Goal: Use online tool/utility: Utilize a website feature to perform a specific function

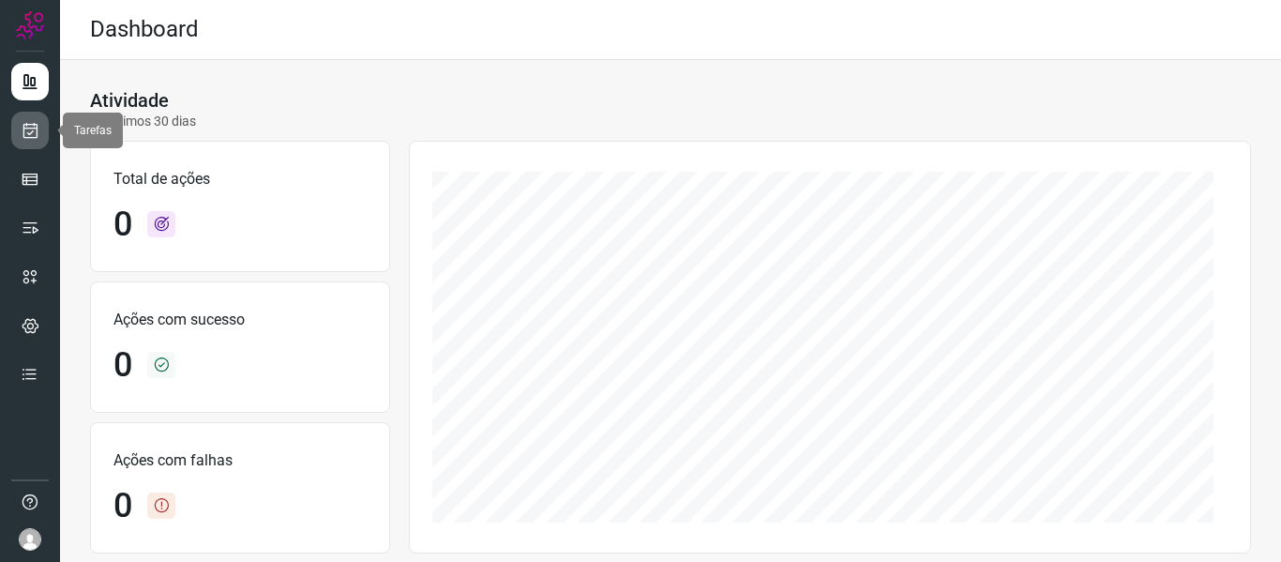
click at [31, 123] on icon at bounding box center [31, 130] width 20 height 19
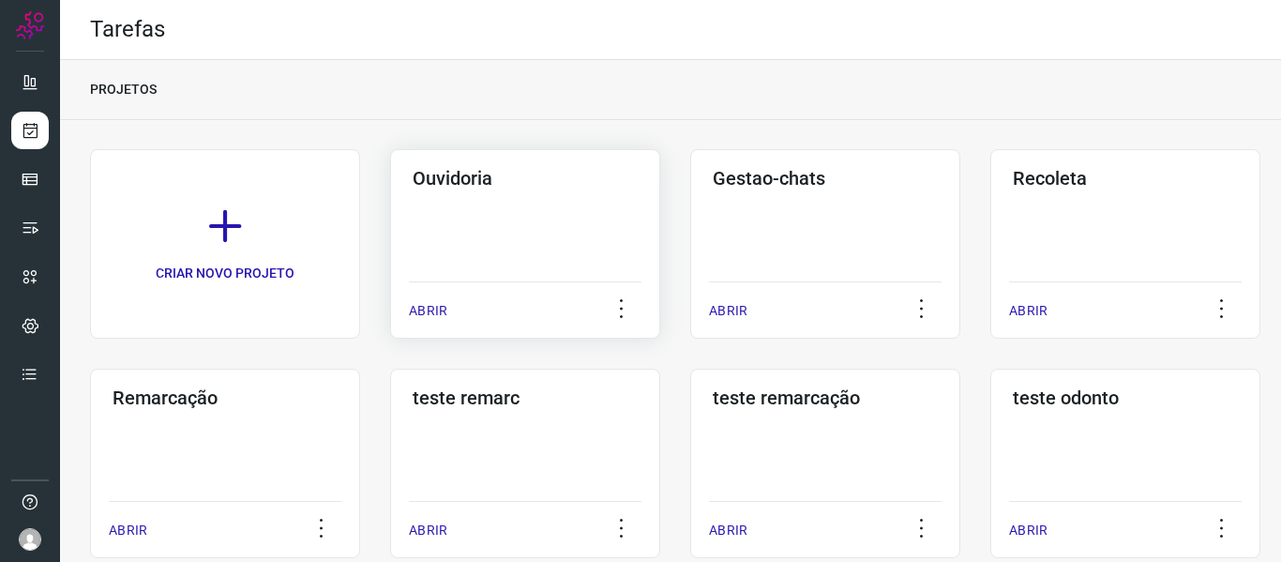
click at [427, 301] on p "ABRIR" at bounding box center [428, 311] width 38 height 20
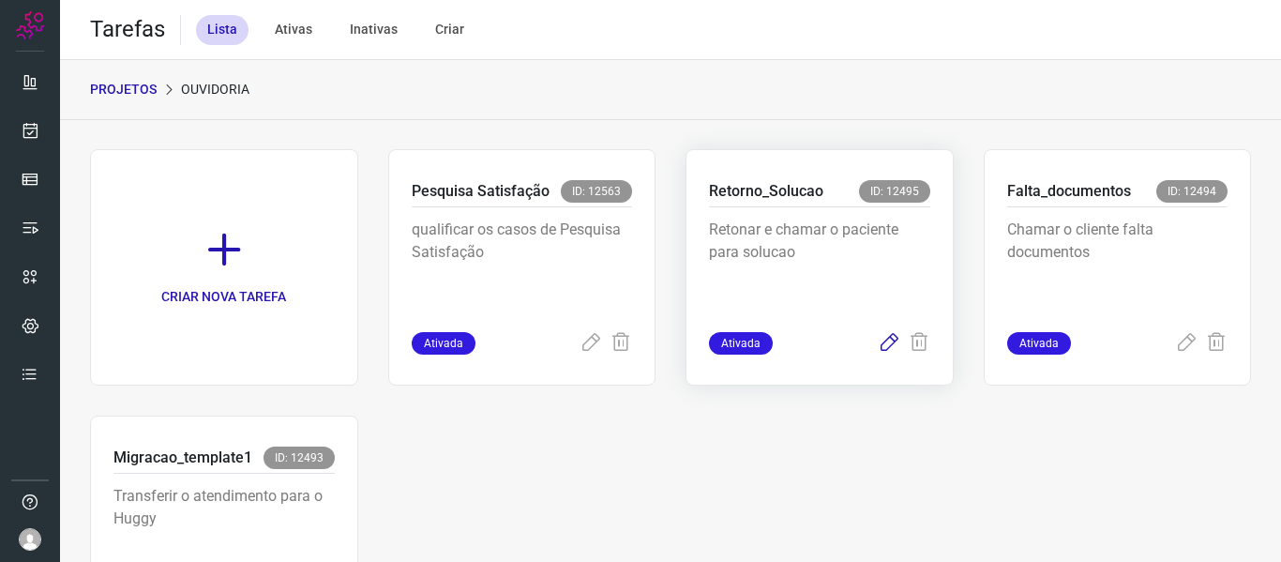
click at [878, 343] on icon at bounding box center [889, 343] width 23 height 23
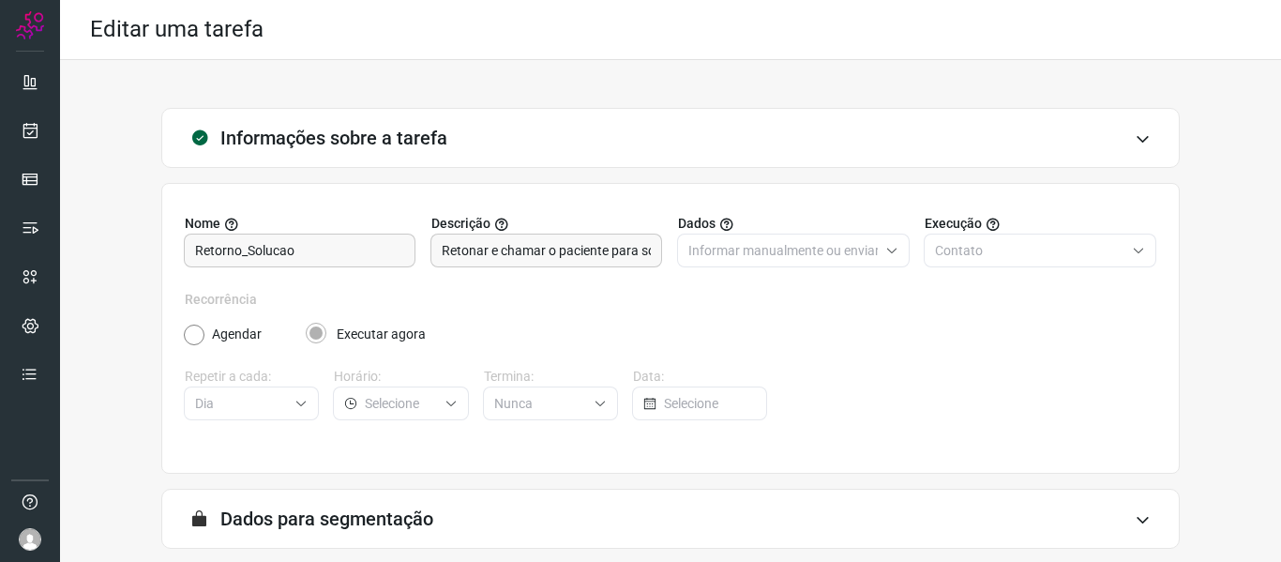
scroll to position [171, 0]
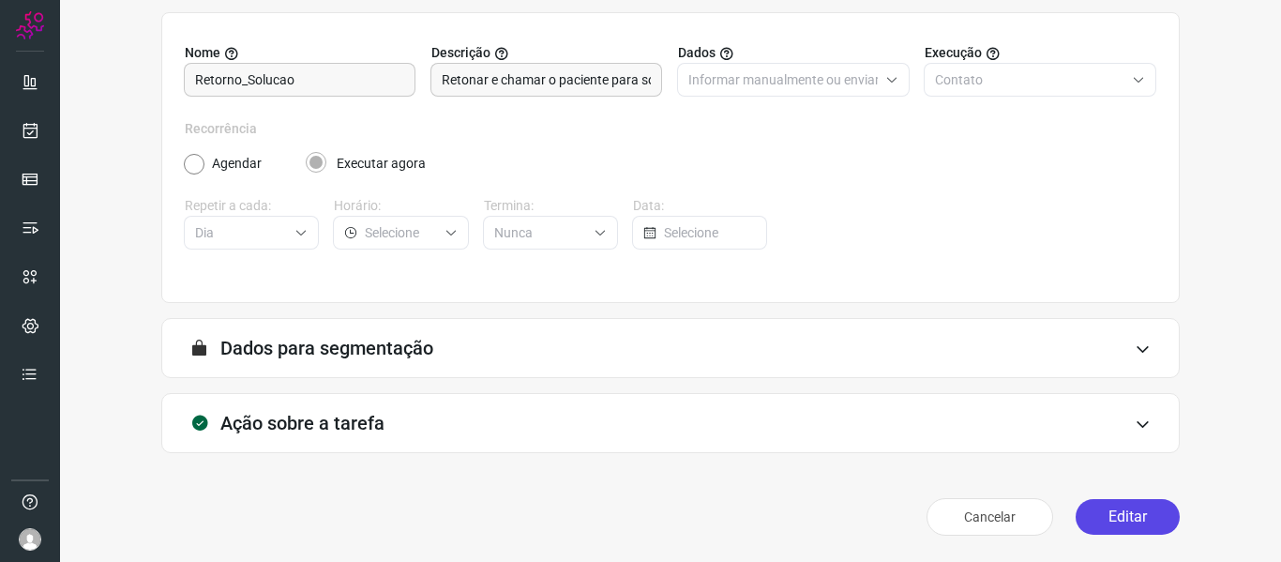
click at [1096, 506] on button "Editar" at bounding box center [1128, 517] width 104 height 36
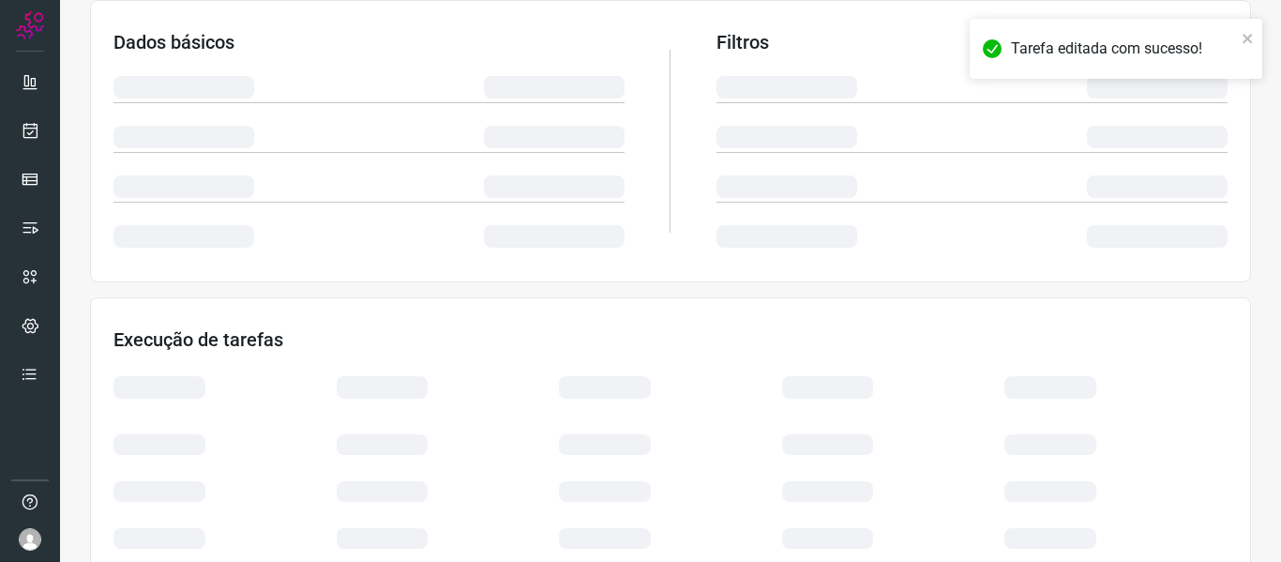
scroll to position [441, 0]
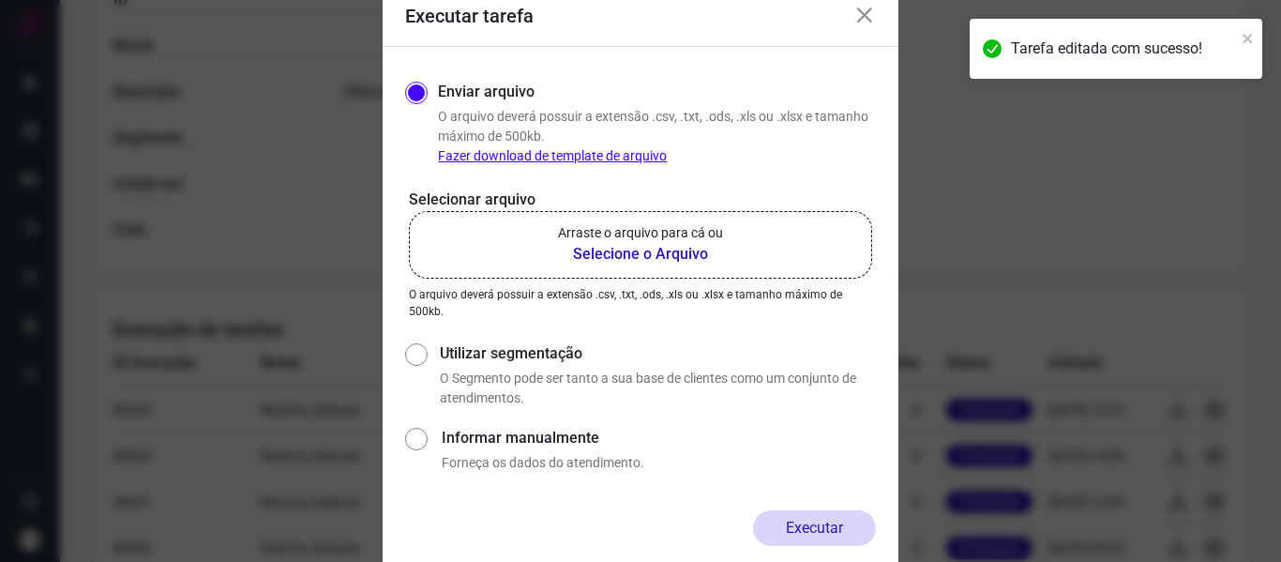
click at [677, 222] on label "Arraste o arquivo para cá ou Selecione o Arquivo" at bounding box center [640, 245] width 463 height 68
click at [0, 0] on input "Arraste o arquivo para cá ou Selecione o Arquivo" at bounding box center [0, 0] width 0 height 0
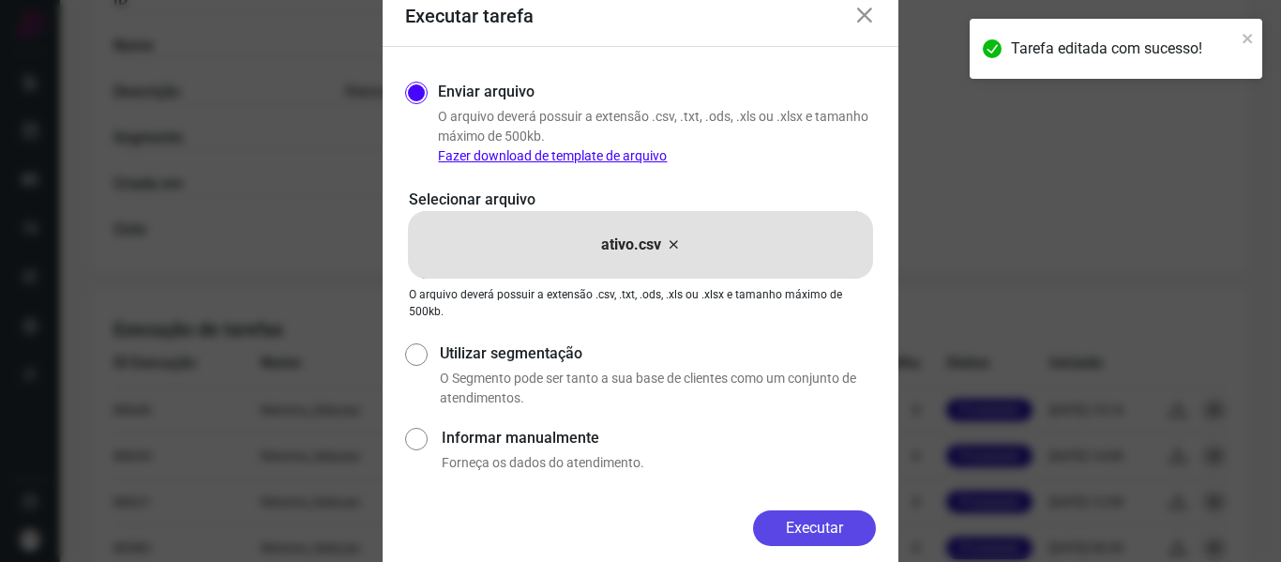
click at [852, 526] on button "Executar" at bounding box center [814, 528] width 123 height 36
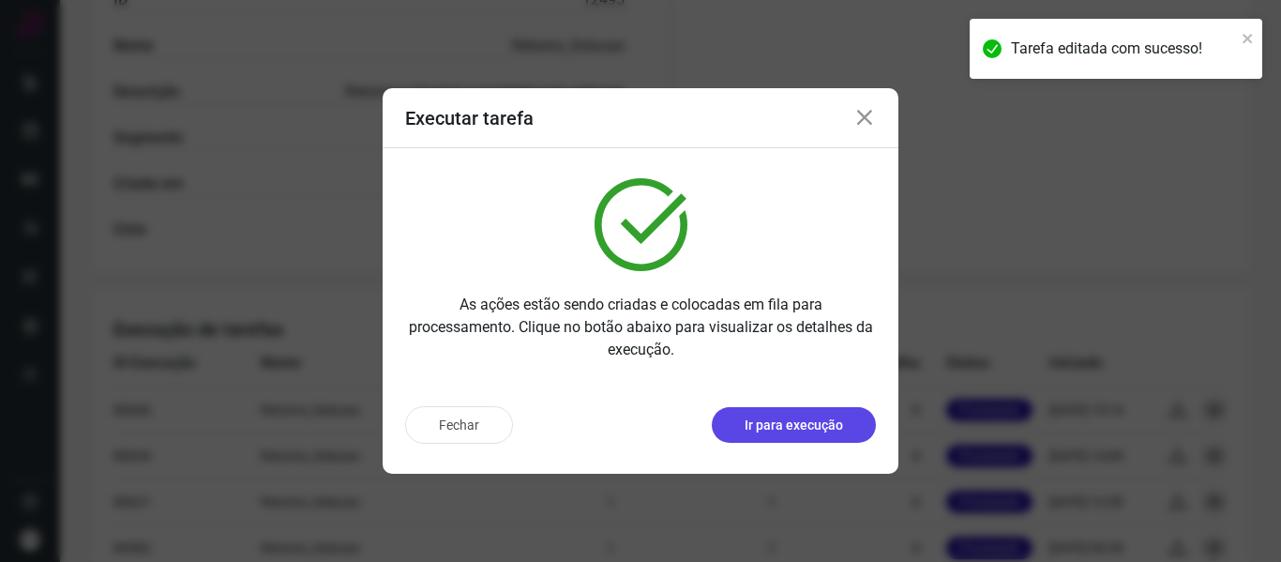
click at [823, 424] on p "Ir para execução" at bounding box center [794, 425] width 98 height 20
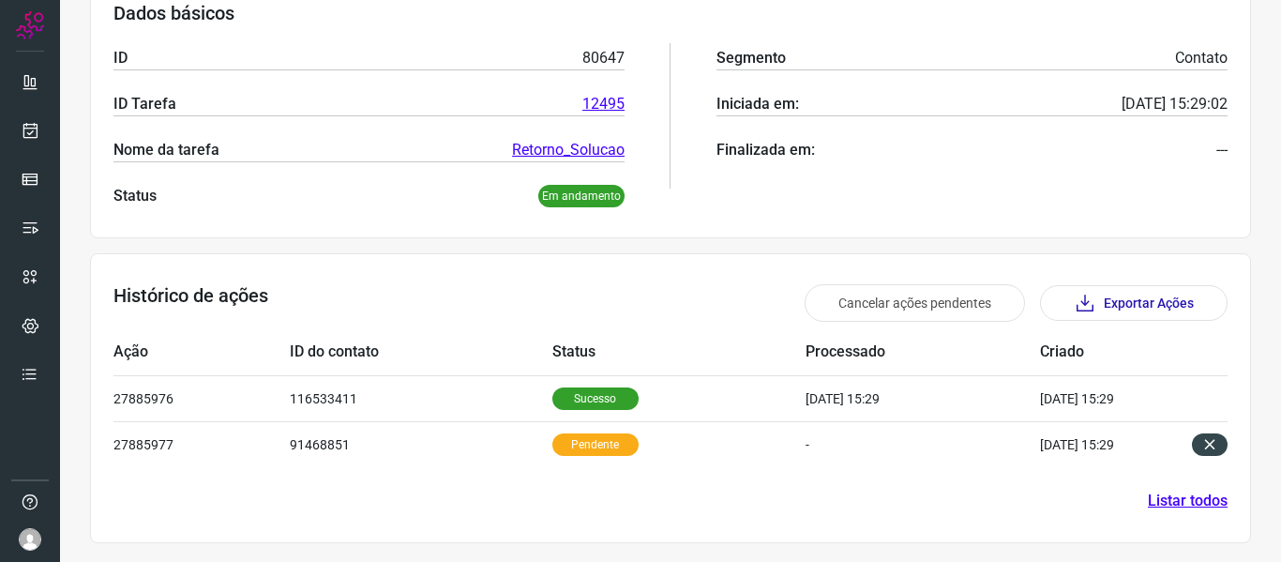
scroll to position [306, 0]
